Goal: Check status: Check status

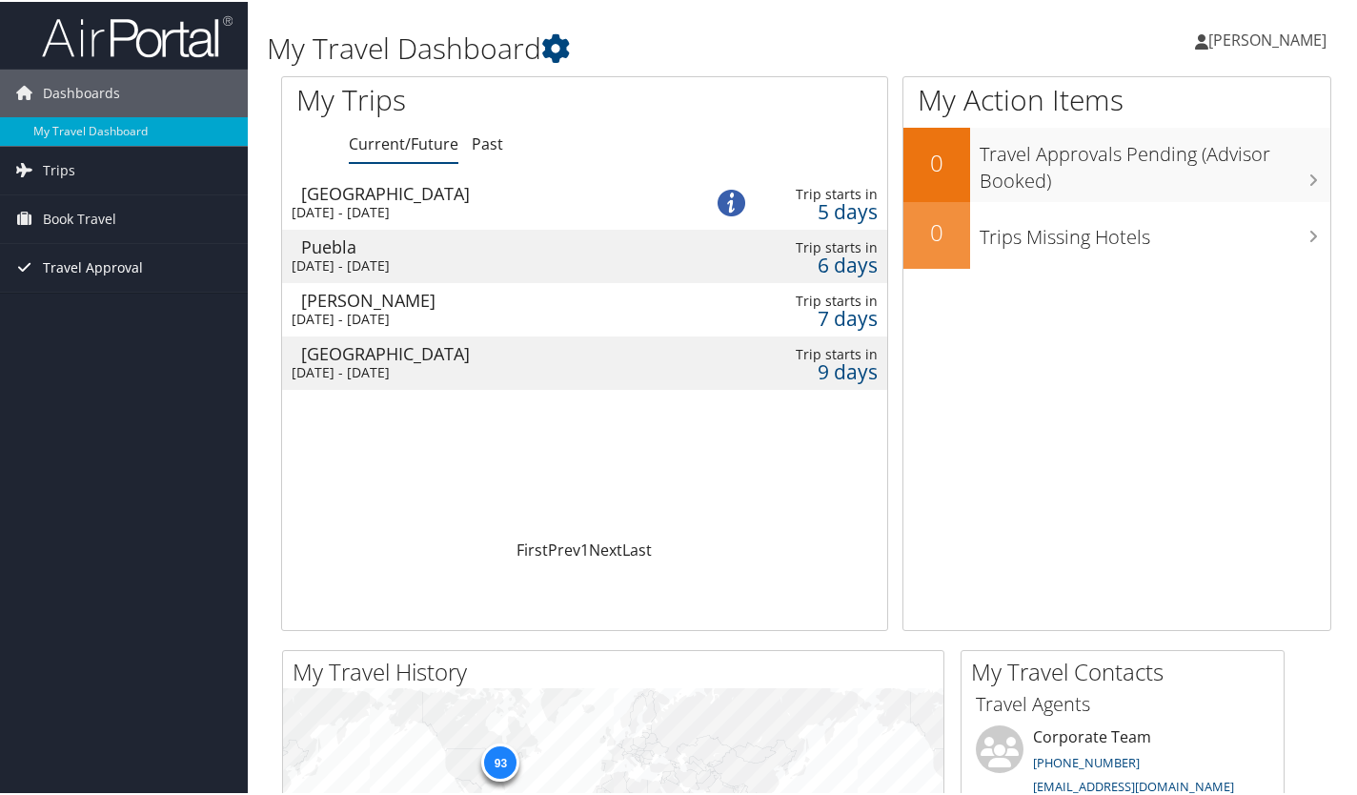
click at [122, 262] on span "Travel Approval" at bounding box center [93, 266] width 100 height 48
click at [122, 298] on link "Pending Trip Approvals" at bounding box center [124, 304] width 248 height 29
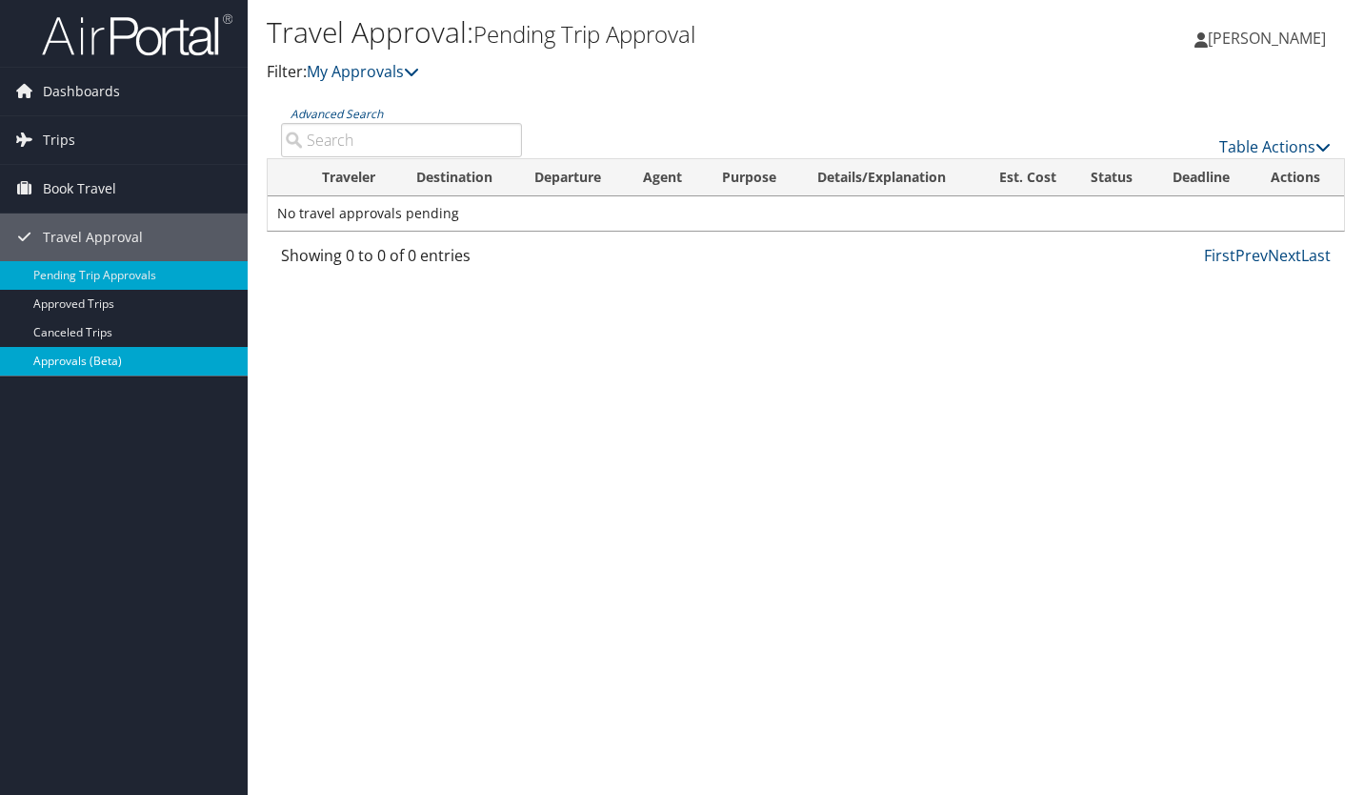
click at [66, 361] on link "Approvals (Beta)" at bounding box center [124, 361] width 248 height 29
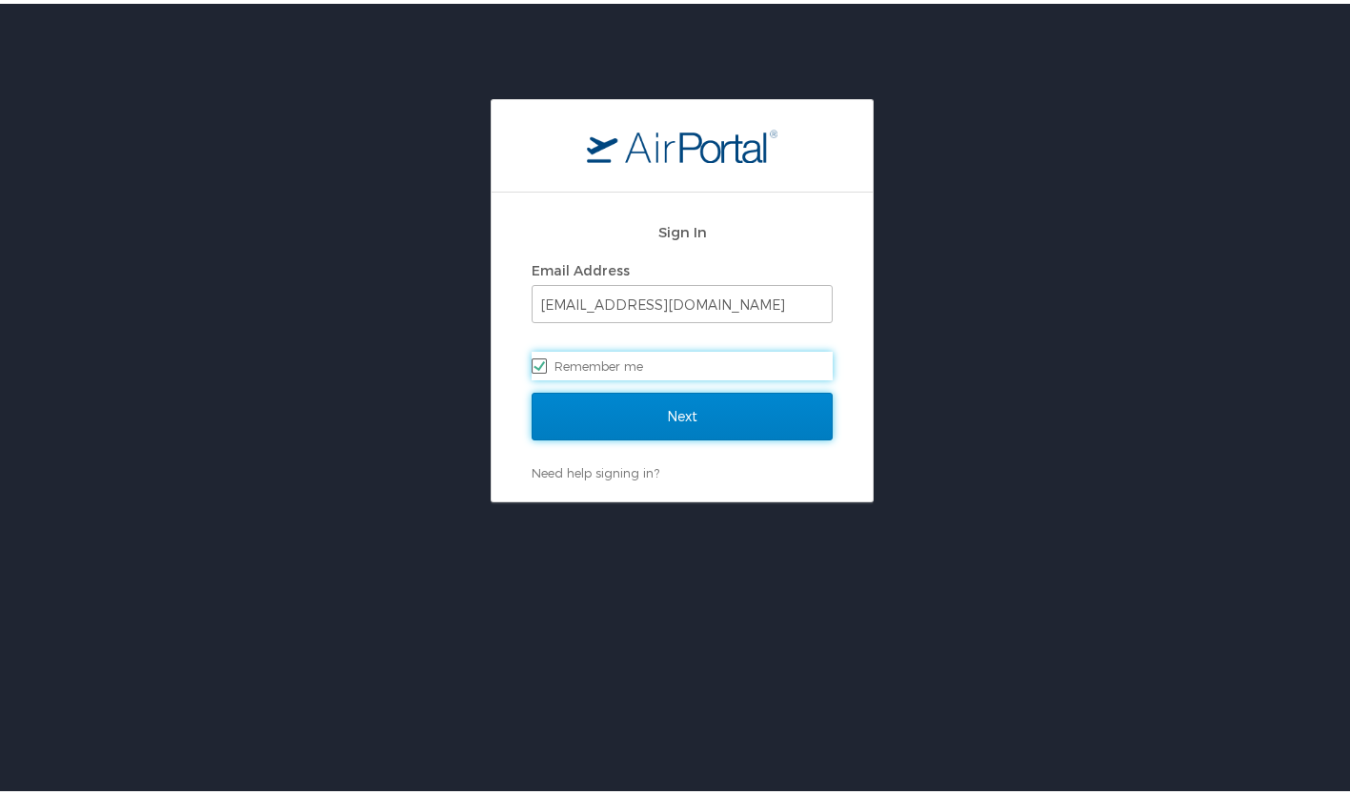
click at [693, 420] on input "Next" at bounding box center [682, 413] width 301 height 48
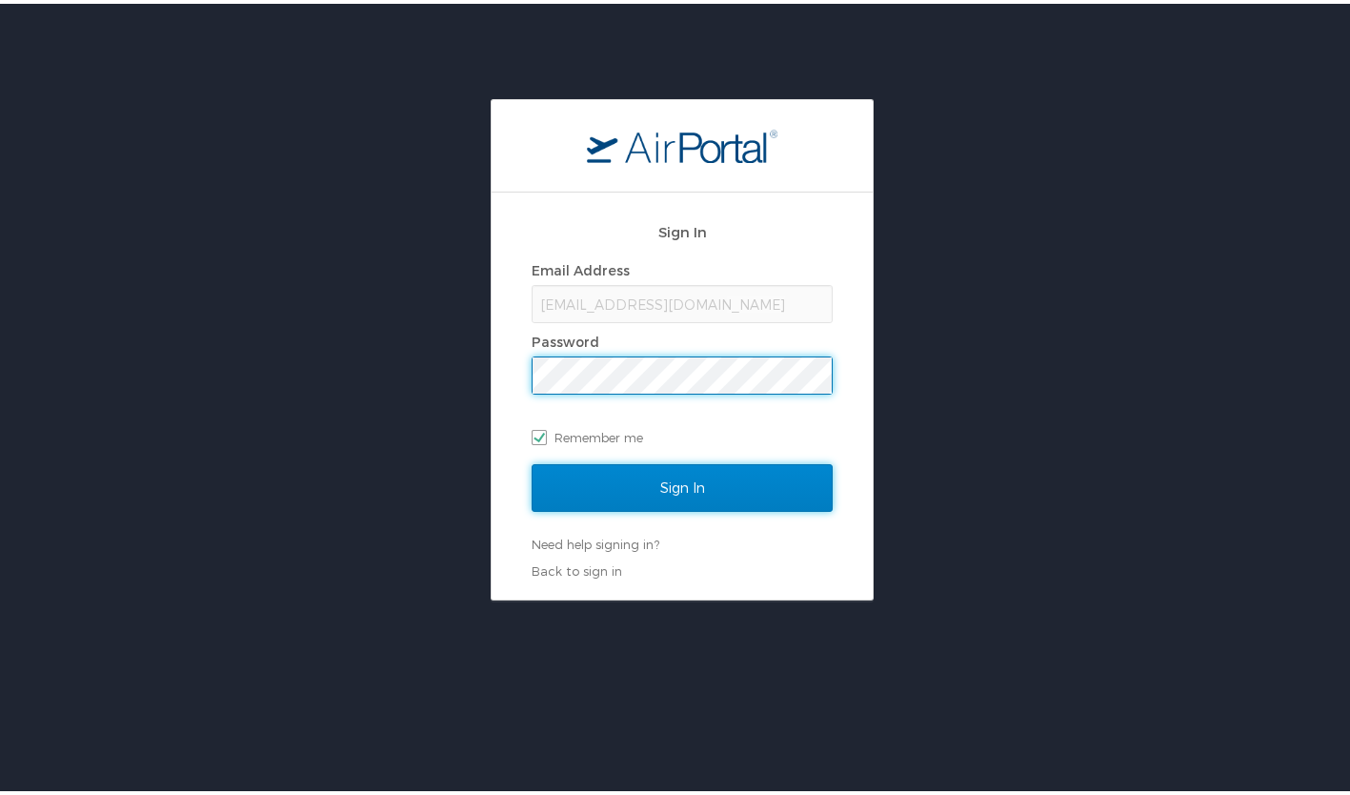
click at [691, 484] on input "Sign In" at bounding box center [682, 484] width 301 height 48
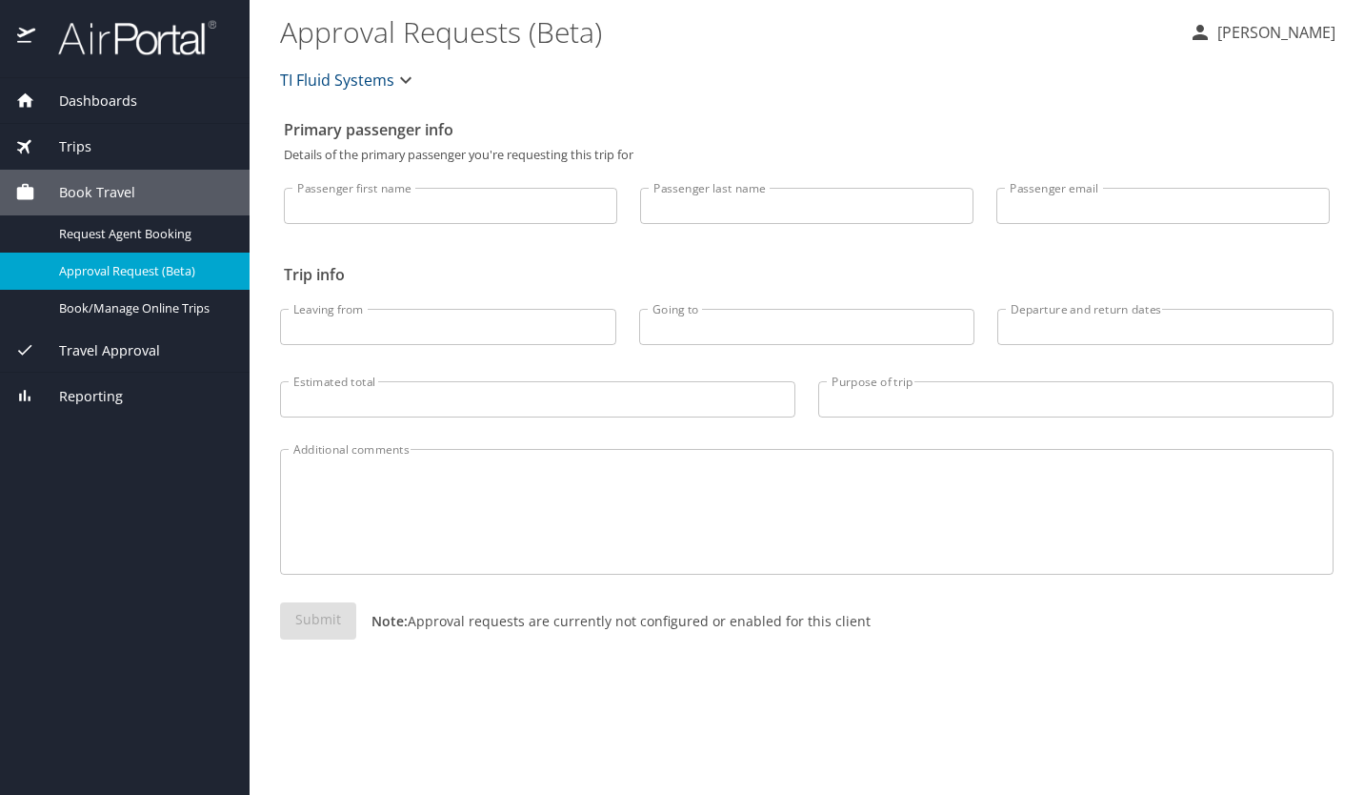
click at [130, 348] on span "Travel Approval" at bounding box center [97, 350] width 125 height 21
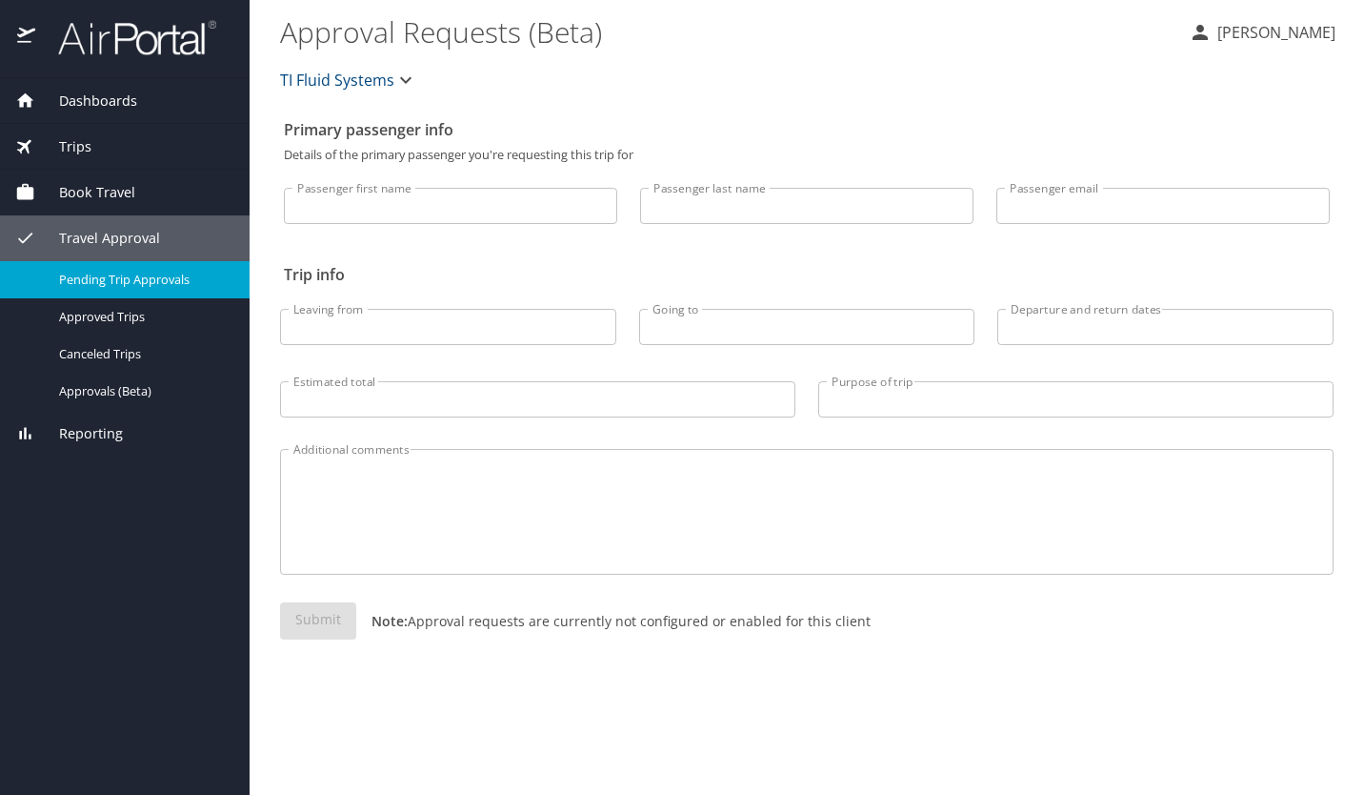
click at [120, 287] on span "Pending Trip Approvals" at bounding box center [143, 280] width 168 height 18
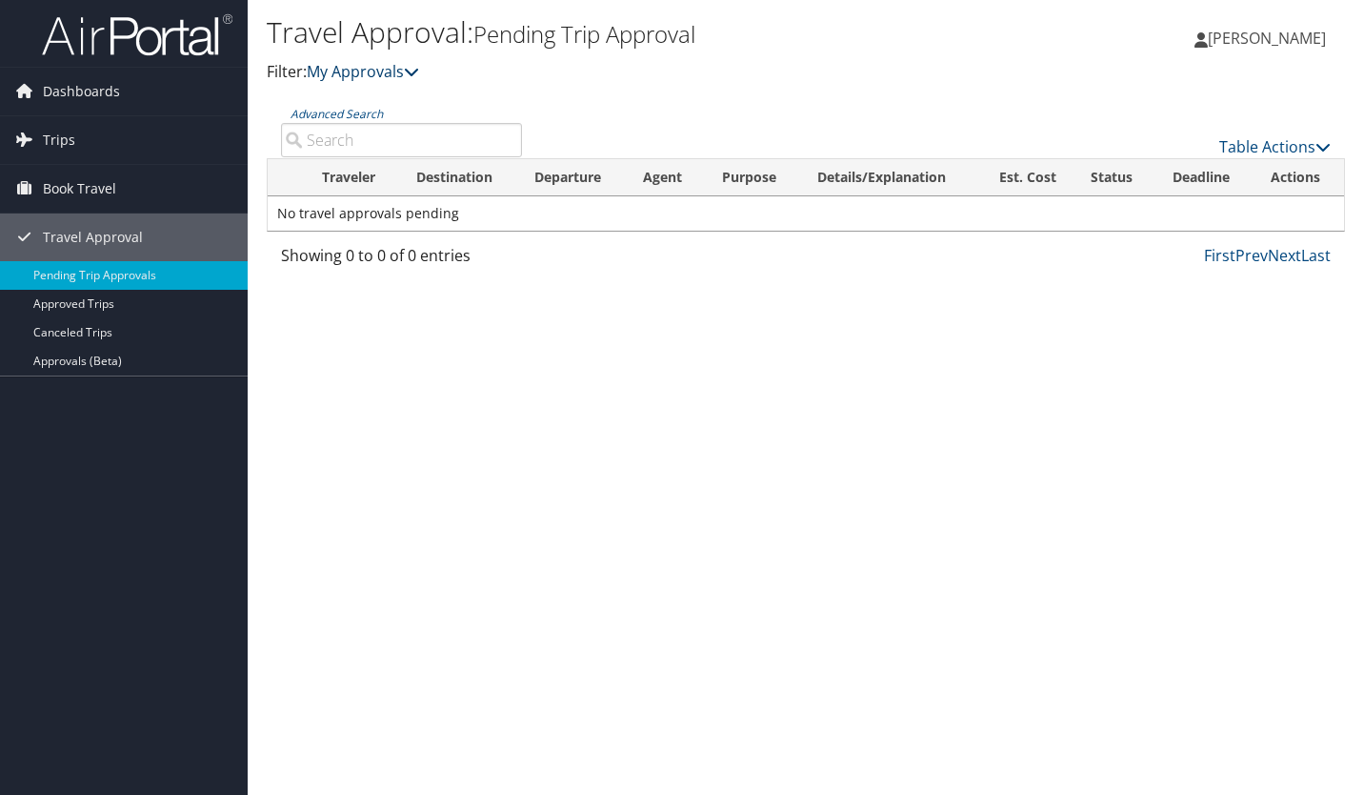
click at [419, 73] on icon at bounding box center [411, 71] width 15 height 15
click at [419, 71] on icon at bounding box center [411, 71] width 15 height 15
click at [368, 72] on link "My Approvals" at bounding box center [363, 71] width 112 height 21
click at [370, 70] on link "My Approvals" at bounding box center [363, 71] width 112 height 21
click at [419, 68] on icon at bounding box center [411, 71] width 15 height 15
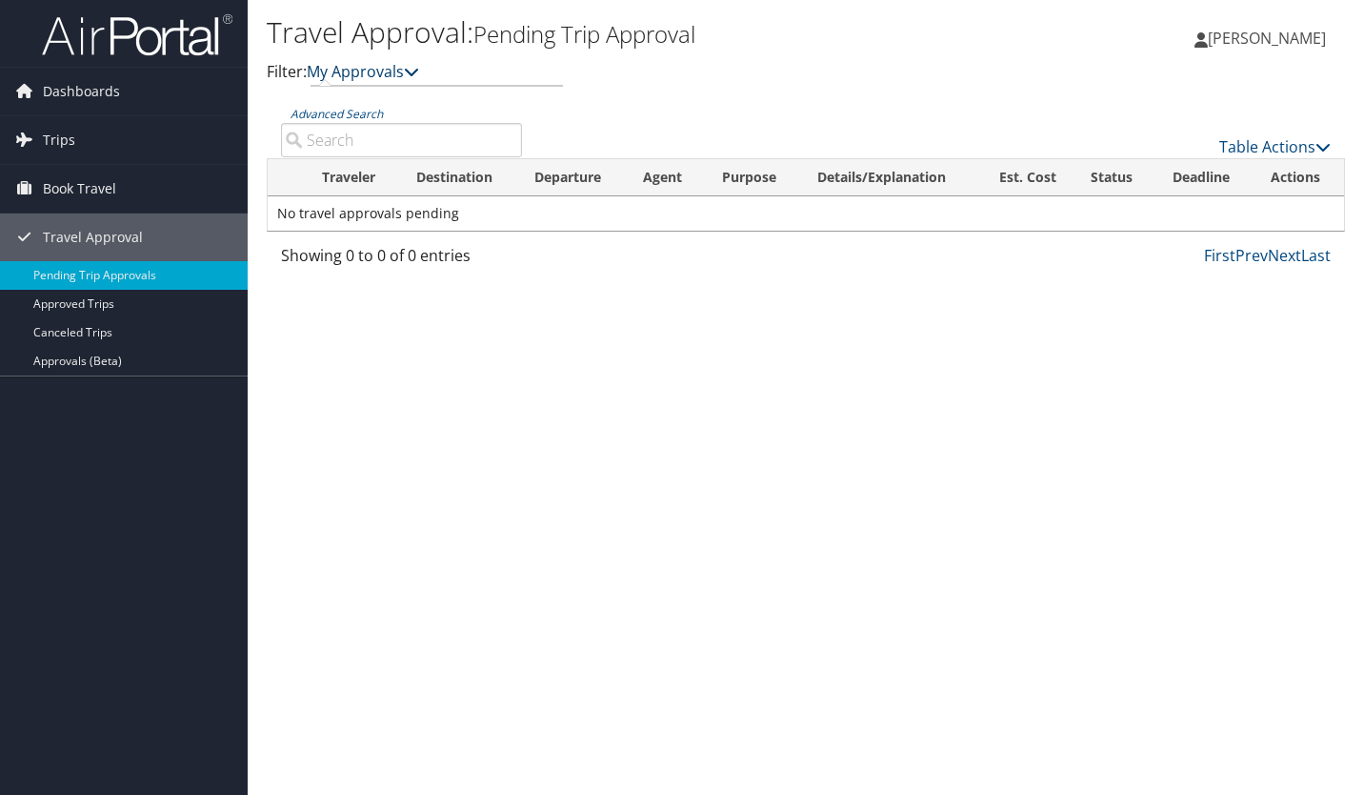
click at [419, 68] on icon at bounding box center [411, 71] width 15 height 15
